Goal: Task Accomplishment & Management: Use online tool/utility

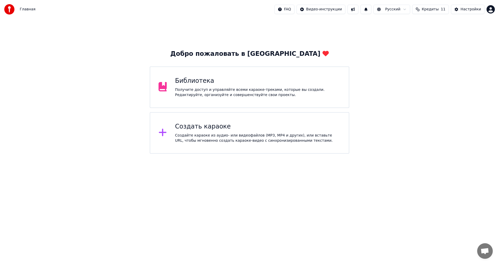
click at [231, 130] on div "Создать караоке" at bounding box center [258, 127] width 166 height 8
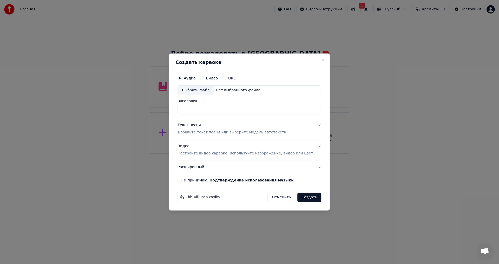
click at [214, 78] on label "Видео" at bounding box center [212, 78] width 12 height 4
click at [204, 78] on button "Видео" at bounding box center [202, 78] width 4 height 4
click at [236, 79] on label "URL" at bounding box center [231, 78] width 7 height 4
click at [226, 79] on button "URL" at bounding box center [224, 78] width 4 height 4
click at [210, 131] on p "Добавьте текст песни или выберите модель автотекста" at bounding box center [232, 133] width 109 height 5
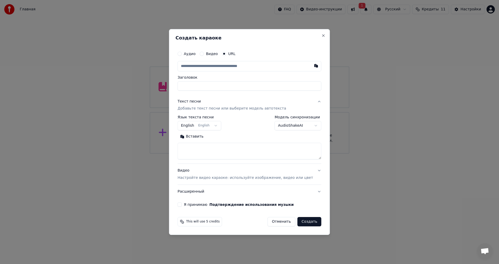
click at [216, 142] on div "Вставить" at bounding box center [250, 146] width 144 height 27
click at [216, 149] on textarea at bounding box center [250, 151] width 144 height 17
paste textarea "**********"
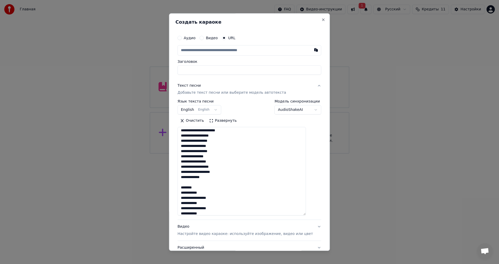
drag, startPoint x: 313, startPoint y: 158, endPoint x: 303, endPoint y: 211, distance: 53.5
click at [306, 216] on textarea at bounding box center [242, 171] width 128 height 89
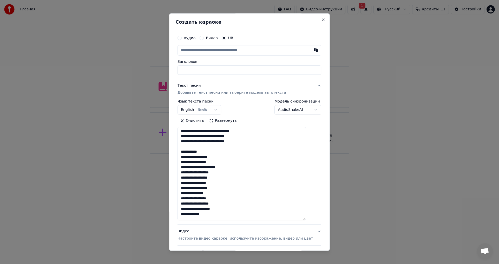
scroll to position [0, 0]
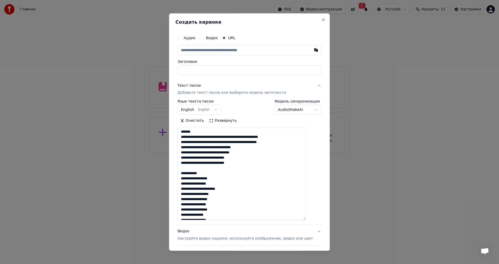
drag, startPoint x: 192, startPoint y: 133, endPoint x: 187, endPoint y: 134, distance: 5.2
click at [187, 134] on textarea at bounding box center [242, 173] width 128 height 93
click at [187, 137] on textarea at bounding box center [242, 173] width 128 height 93
drag, startPoint x: 209, startPoint y: 169, endPoint x: 187, endPoint y: 170, distance: 22.1
click at [187, 170] on textarea at bounding box center [242, 173] width 128 height 93
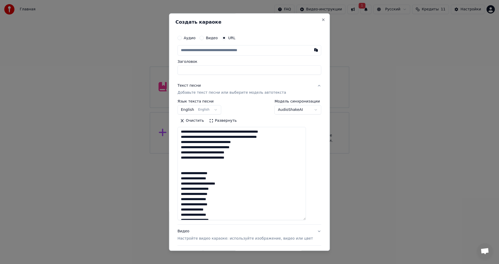
click at [187, 172] on textarea at bounding box center [242, 173] width 128 height 93
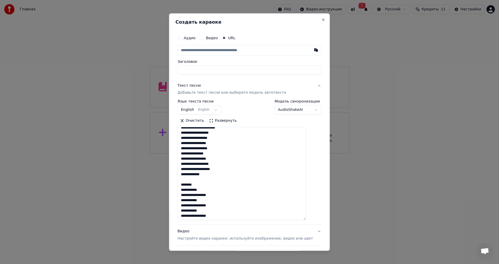
scroll to position [78, 0]
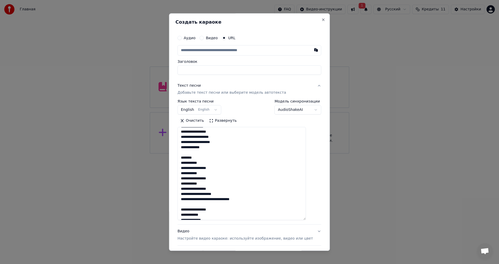
click at [206, 159] on textarea at bounding box center [242, 173] width 128 height 93
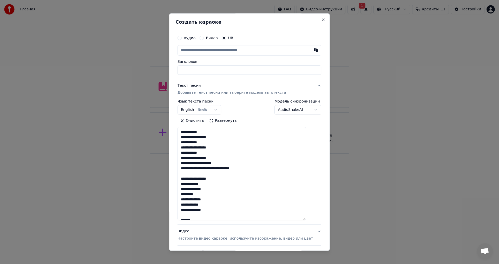
scroll to position [104, 0]
drag, startPoint x: 212, startPoint y: 205, endPoint x: 187, endPoint y: 179, distance: 35.9
click at [187, 179] on textarea at bounding box center [242, 173] width 128 height 93
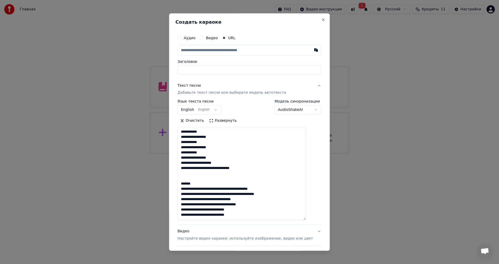
click at [195, 179] on textarea at bounding box center [242, 173] width 128 height 93
drag, startPoint x: 200, startPoint y: 179, endPoint x: 186, endPoint y: 180, distance: 13.8
click at [186, 180] on textarea at bounding box center [242, 173] width 128 height 93
click at [188, 183] on textarea at bounding box center [242, 173] width 128 height 93
click at [187, 184] on textarea at bounding box center [242, 173] width 128 height 93
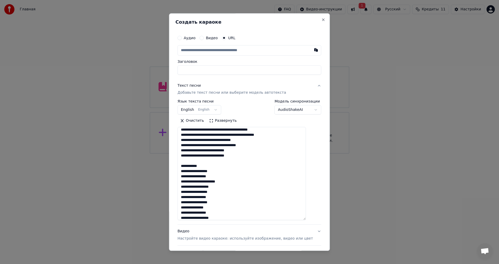
scroll to position [156, 0]
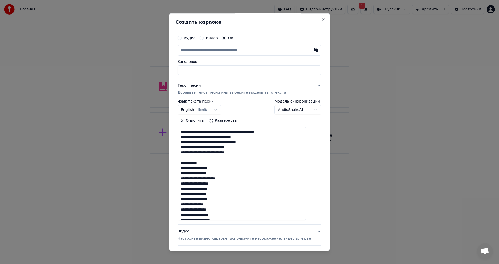
drag, startPoint x: 210, startPoint y: 165, endPoint x: 186, endPoint y: 164, distance: 23.9
click at [186, 164] on textarea at bounding box center [242, 173] width 128 height 93
click at [186, 169] on textarea at bounding box center [242, 173] width 128 height 93
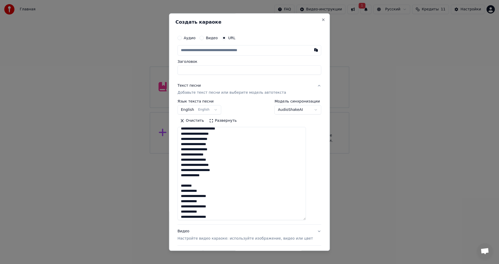
scroll to position [202, 0]
click at [206, 184] on textarea at bounding box center [242, 173] width 128 height 93
type textarea "**********"
click at [209, 69] on input "Заголовок" at bounding box center [250, 70] width 144 height 9
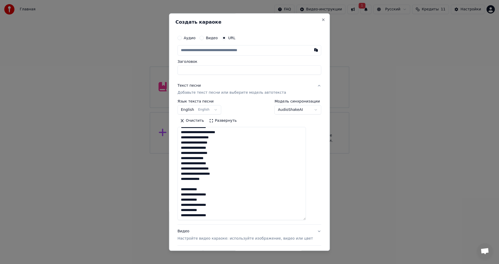
click at [219, 52] on input "text" at bounding box center [250, 50] width 144 height 10
paste input "**********"
type input "**********"
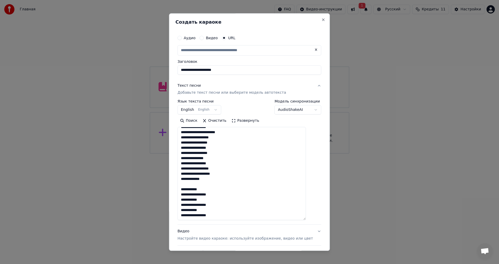
click at [223, 89] on div "Текст песни Добавьте текст песни или выберите модель автотекста" at bounding box center [232, 89] width 109 height 12
type input "**********"
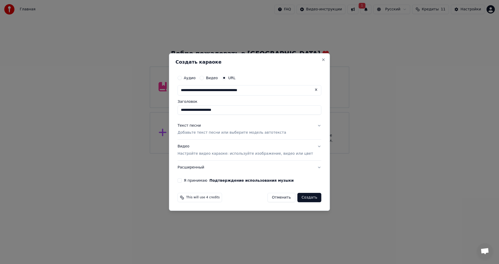
click at [212, 156] on p "Настройте видео караоке: используйте изображение, видео или цвет" at bounding box center [245, 153] width 135 height 5
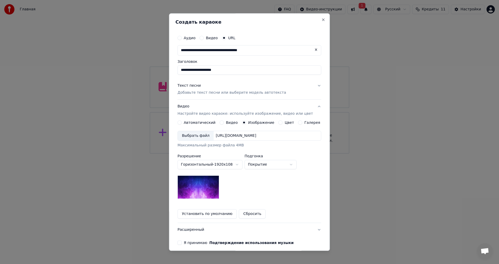
click at [200, 136] on div "Выбрать файл" at bounding box center [196, 136] width 36 height 9
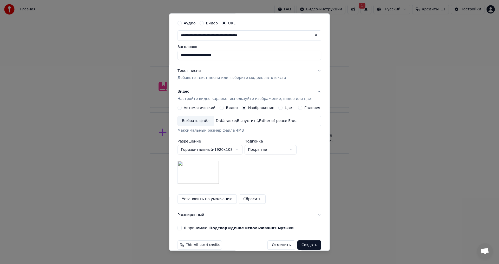
scroll to position [22, 0]
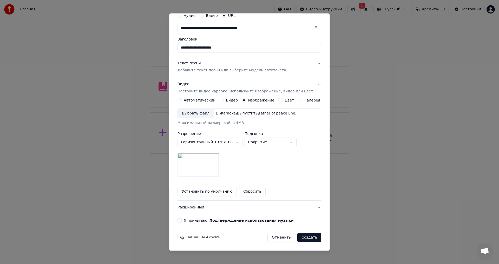
click at [196, 206] on button "Расширенный" at bounding box center [250, 208] width 144 height 14
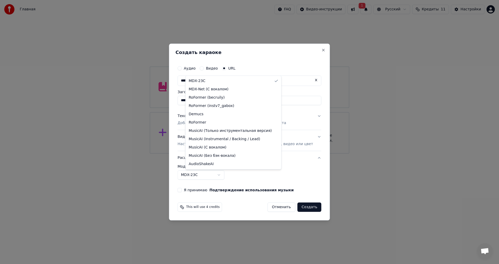
click at [207, 154] on body "**********" at bounding box center [249, 77] width 499 height 154
select select "**********"
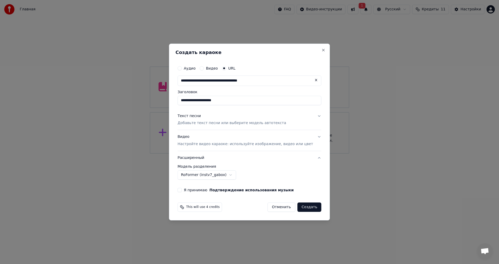
click at [194, 190] on label "Я принимаю Подтверждение использования музыки" at bounding box center [239, 191] width 110 height 4
click at [182, 190] on button "Я принимаю Подтверждение использования музыки" at bounding box center [180, 190] width 4 height 4
click at [303, 207] on button "Создать" at bounding box center [310, 207] width 24 height 9
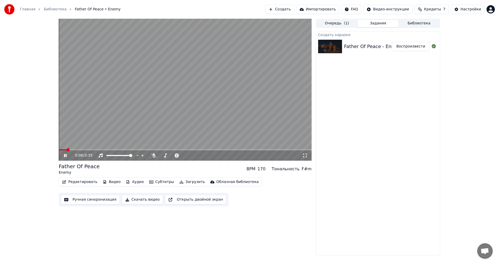
click at [67, 158] on icon at bounding box center [69, 156] width 12 height 4
